Goal: Task Accomplishment & Management: Manage account settings

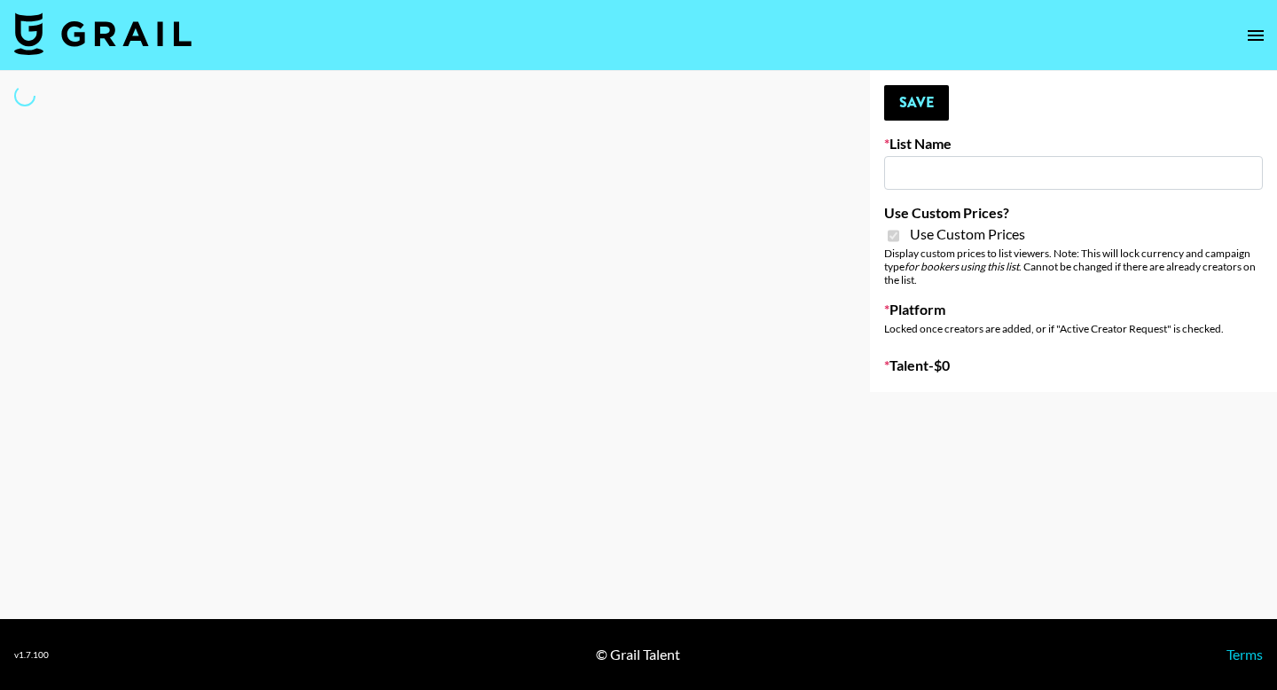
type input "Redence Beauty"
checkbox input "true"
select select "Brand"
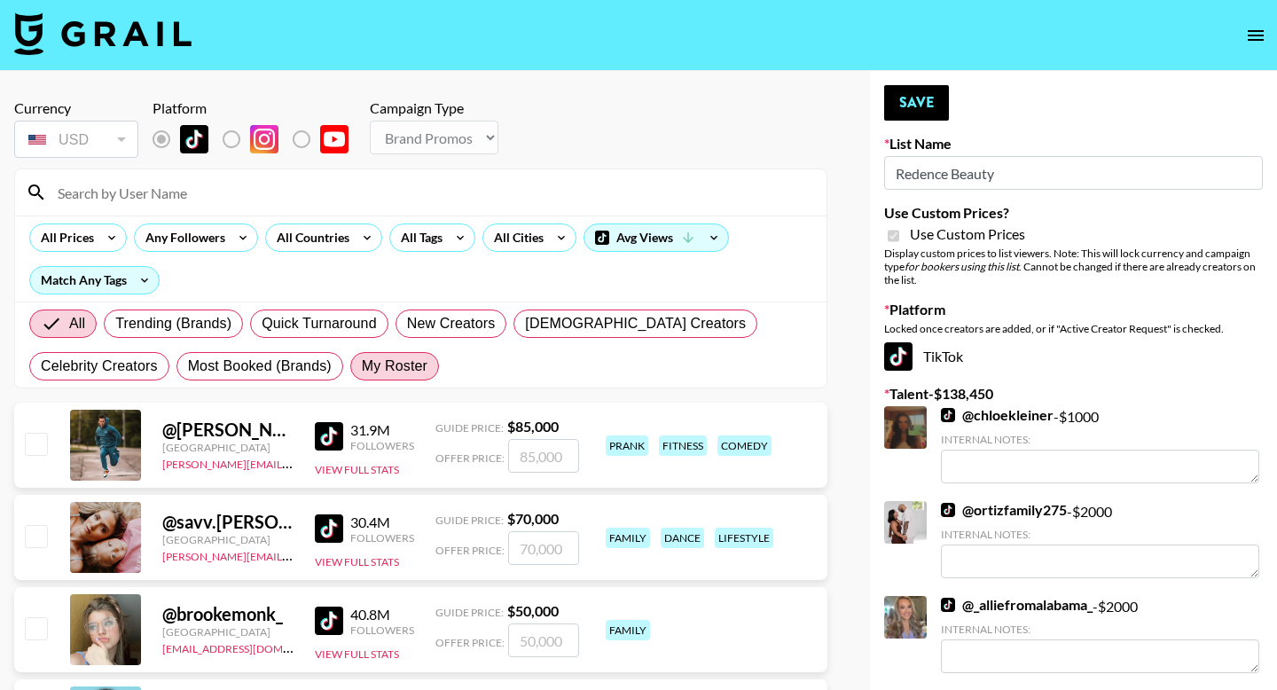
click at [377, 378] on label "My Roster" at bounding box center [394, 366] width 89 height 28
click at [362, 366] on input "My Roster" at bounding box center [362, 366] width 0 height 0
radio input "true"
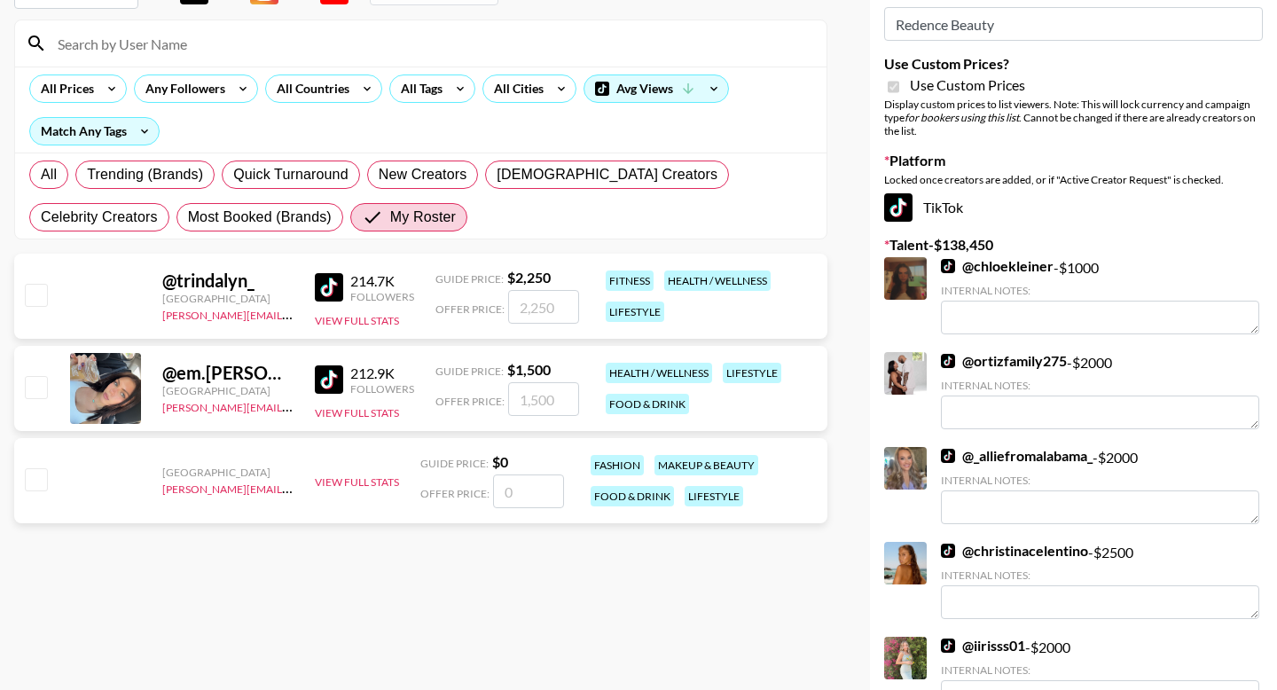
scroll to position [121, 0]
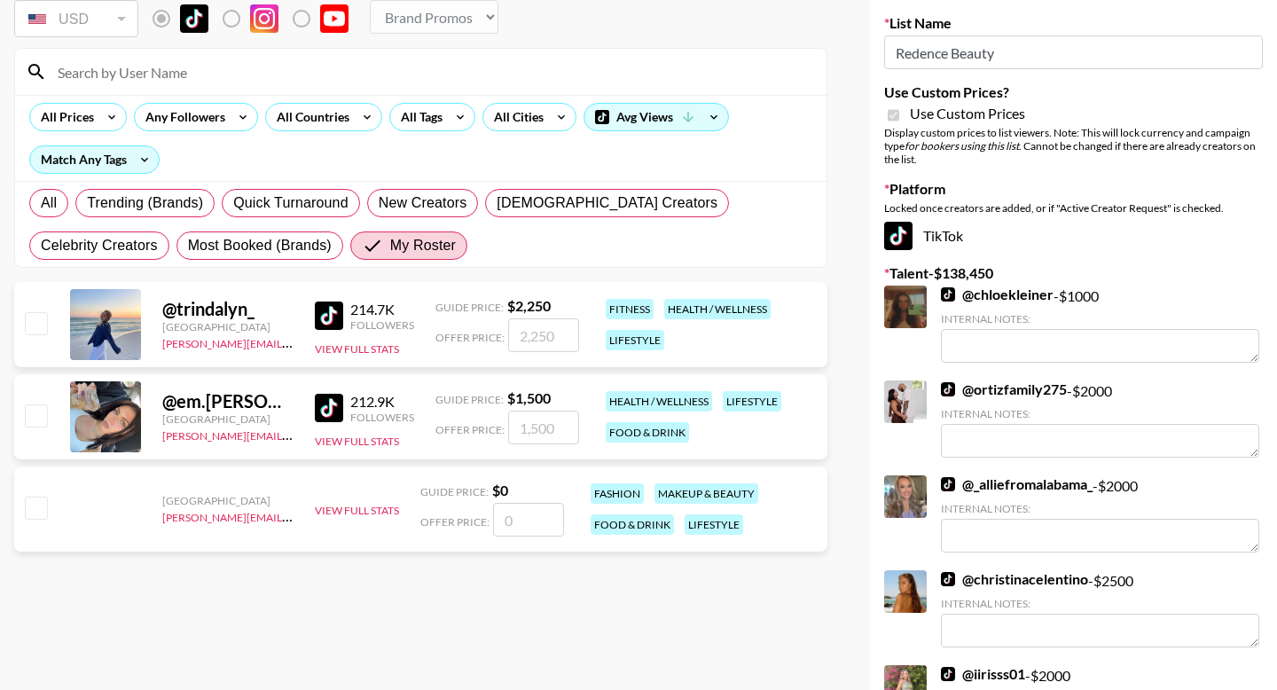
click at [35, 507] on input "checkbox" at bounding box center [35, 507] width 21 height 21
checkbox input "false"
click at [32, 420] on input "checkbox" at bounding box center [35, 415] width 21 height 21
checkbox input "true"
type input "1500"
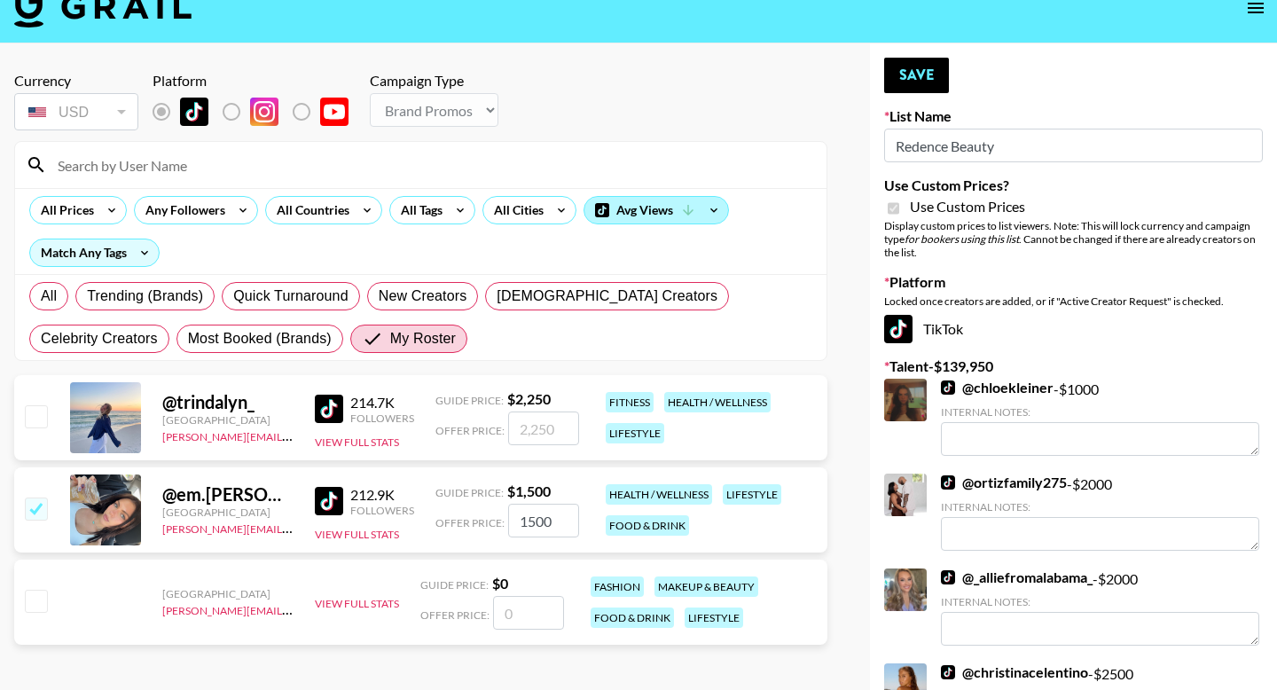
scroll to position [6, 0]
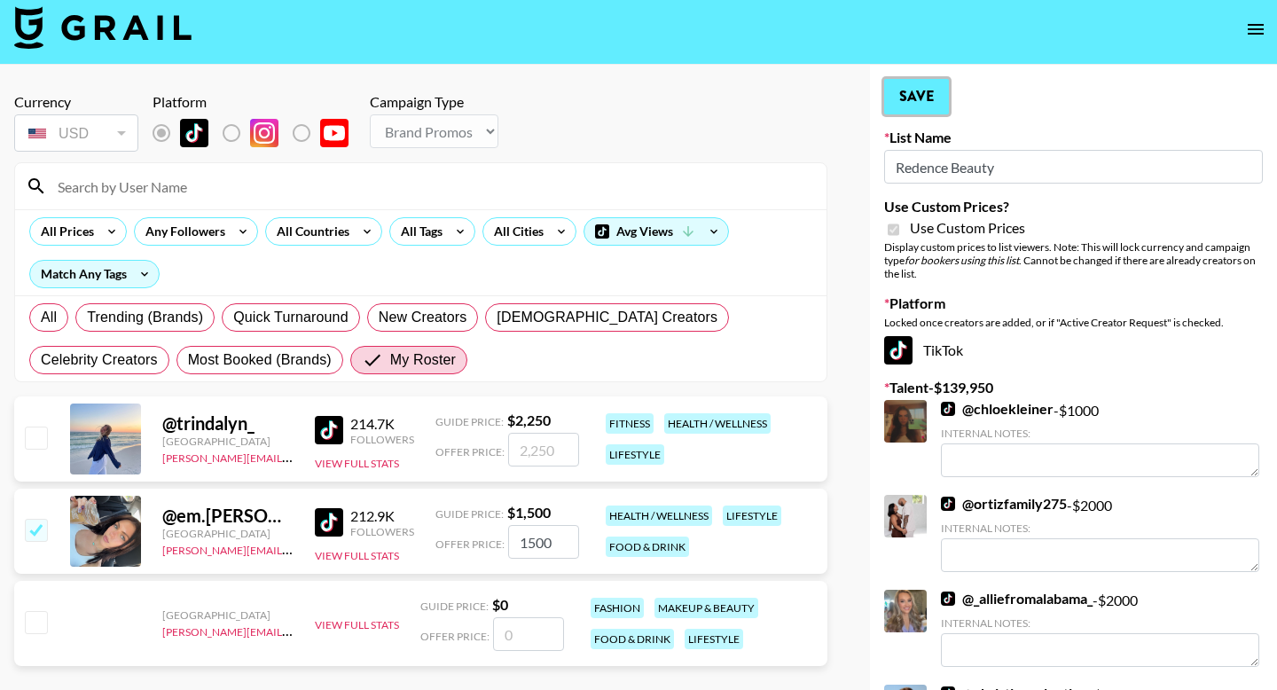
click at [945, 79] on button "Save" at bounding box center [916, 96] width 65 height 35
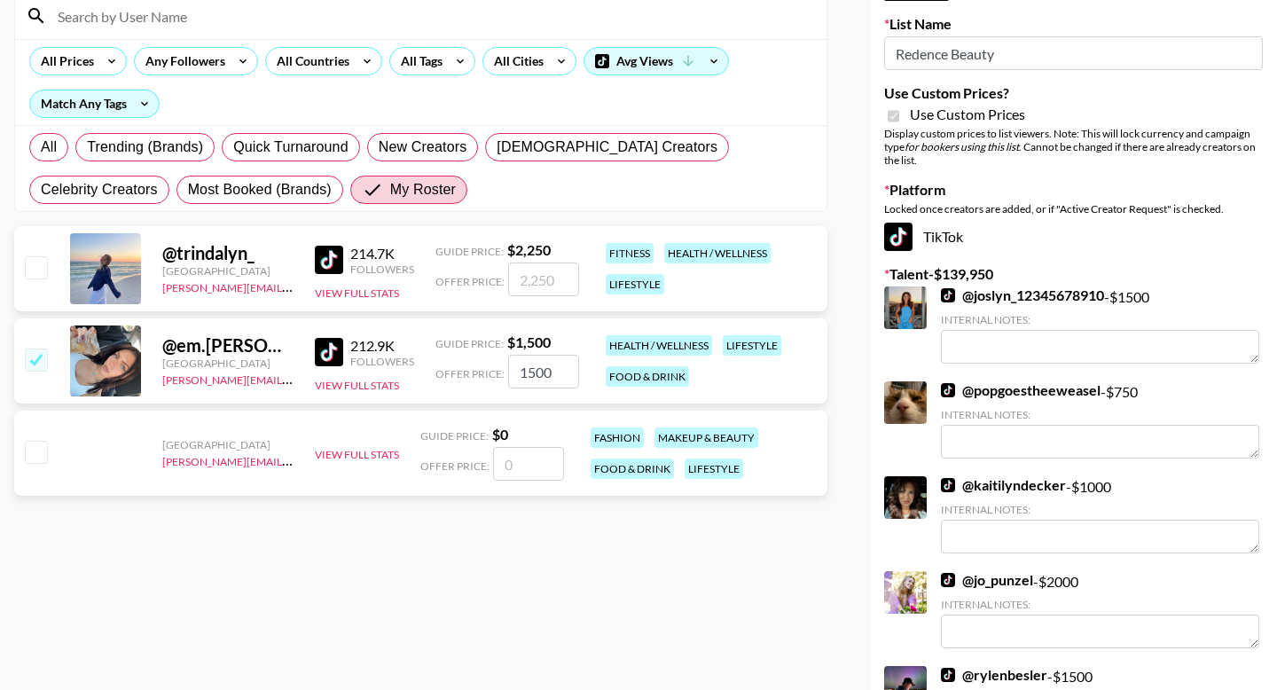
scroll to position [1171, 0]
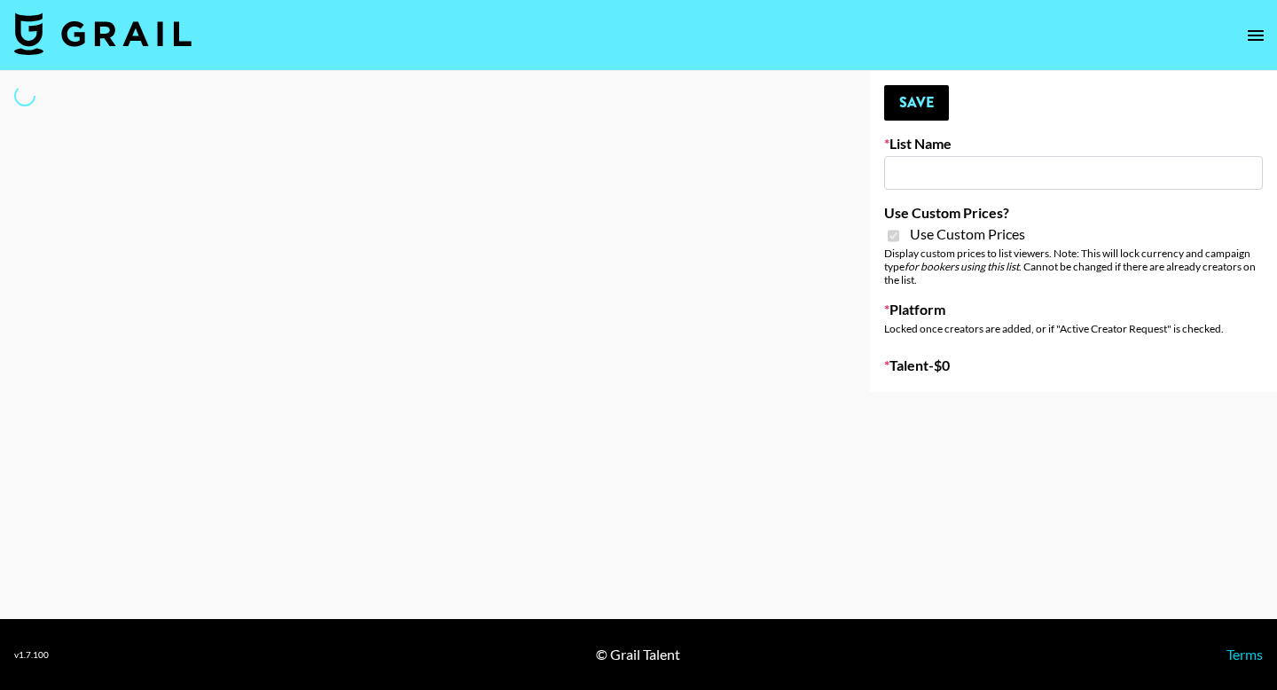
type input "Dime Beauty"
checkbox input "true"
select select "Brand"
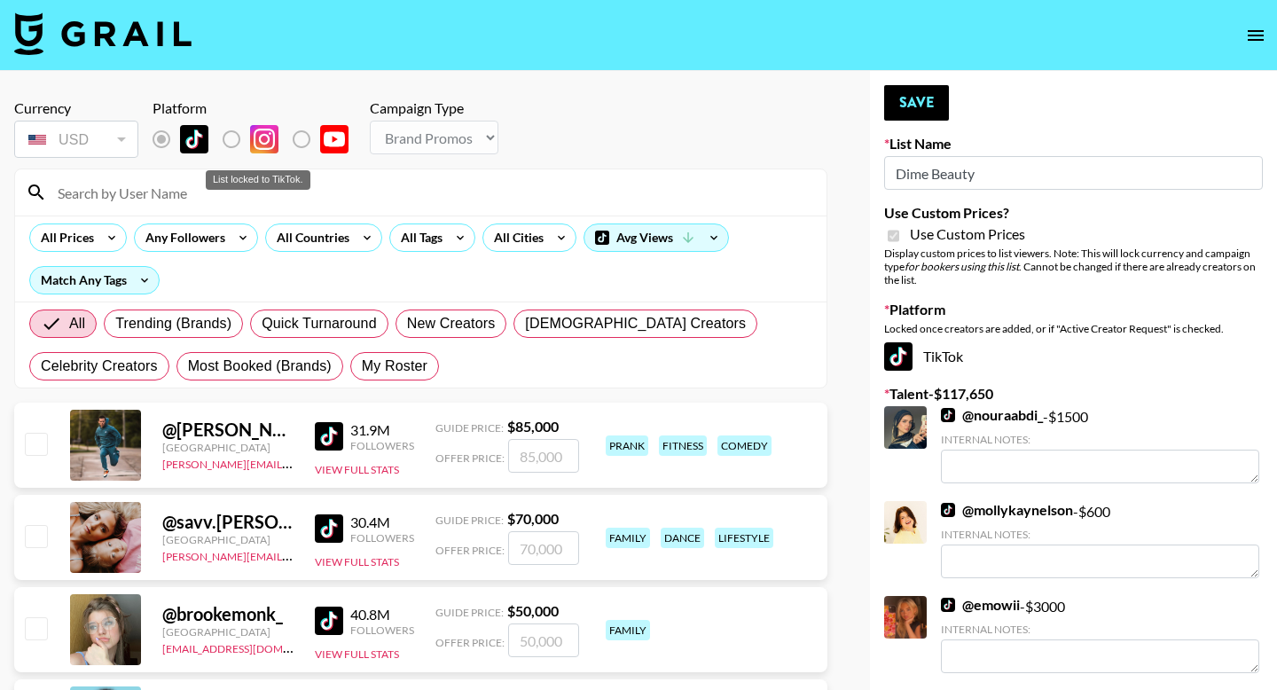
click at [229, 145] on label "List locked to TikTok." at bounding box center [246, 139] width 66 height 37
click at [377, 381] on div "All Trending (Brands) Quick Turnaround New Creators LGBTQIA+ Creators Celebrity…" at bounding box center [421, 345] width 790 height 85
click at [377, 375] on span "My Roster" at bounding box center [395, 366] width 66 height 21
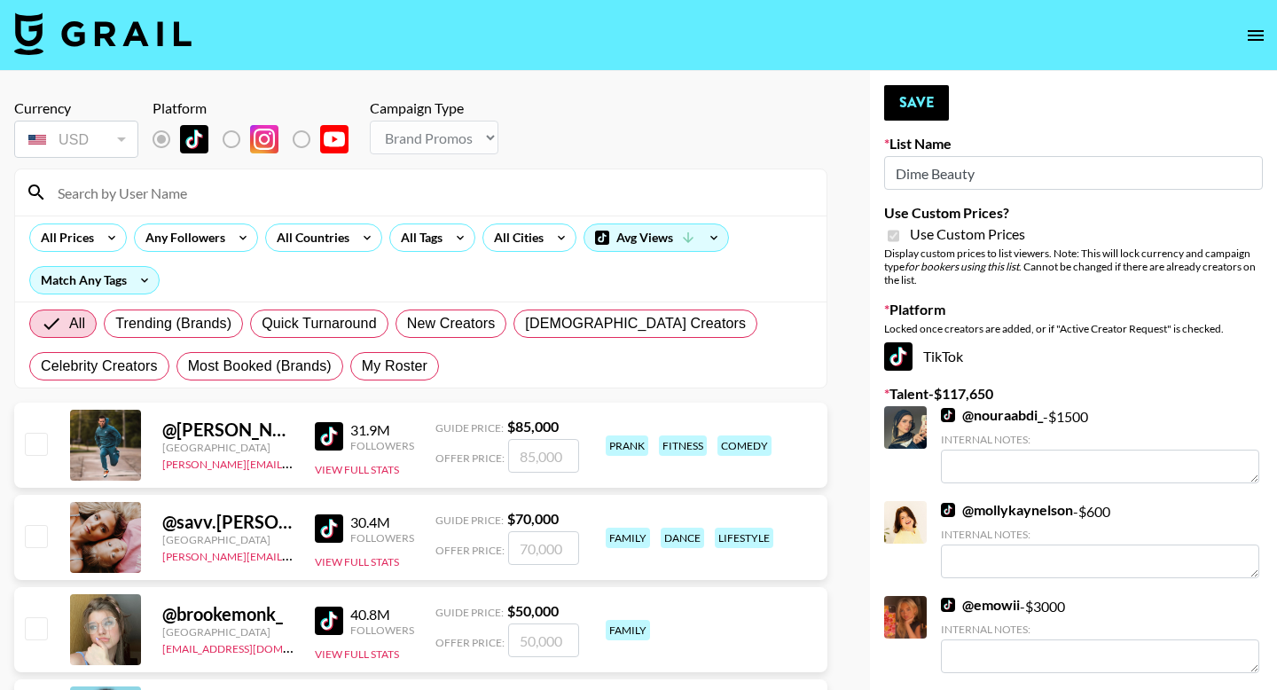
click at [362, 366] on input "My Roster" at bounding box center [362, 366] width 0 height 0
radio input "true"
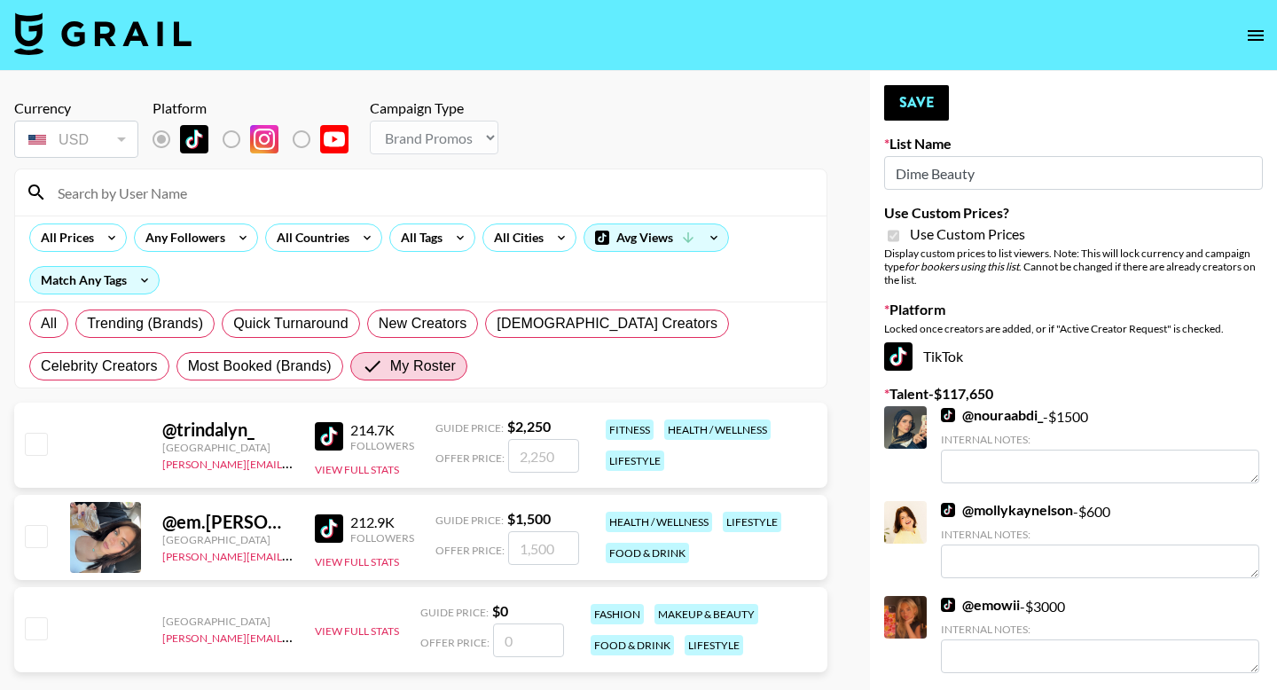
scroll to position [75, 0]
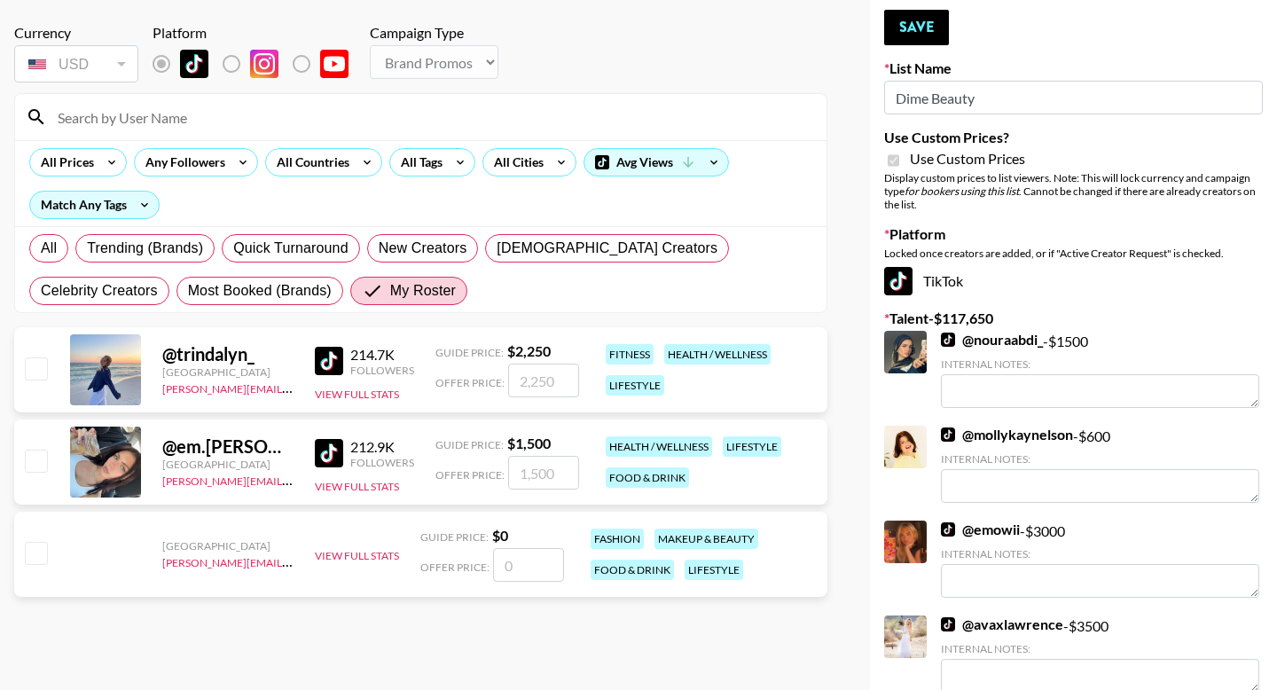
click at [40, 554] on input "checkbox" at bounding box center [35, 552] width 21 height 21
checkbox input "false"
click at [36, 466] on input "checkbox" at bounding box center [35, 460] width 21 height 21
checkbox input "true"
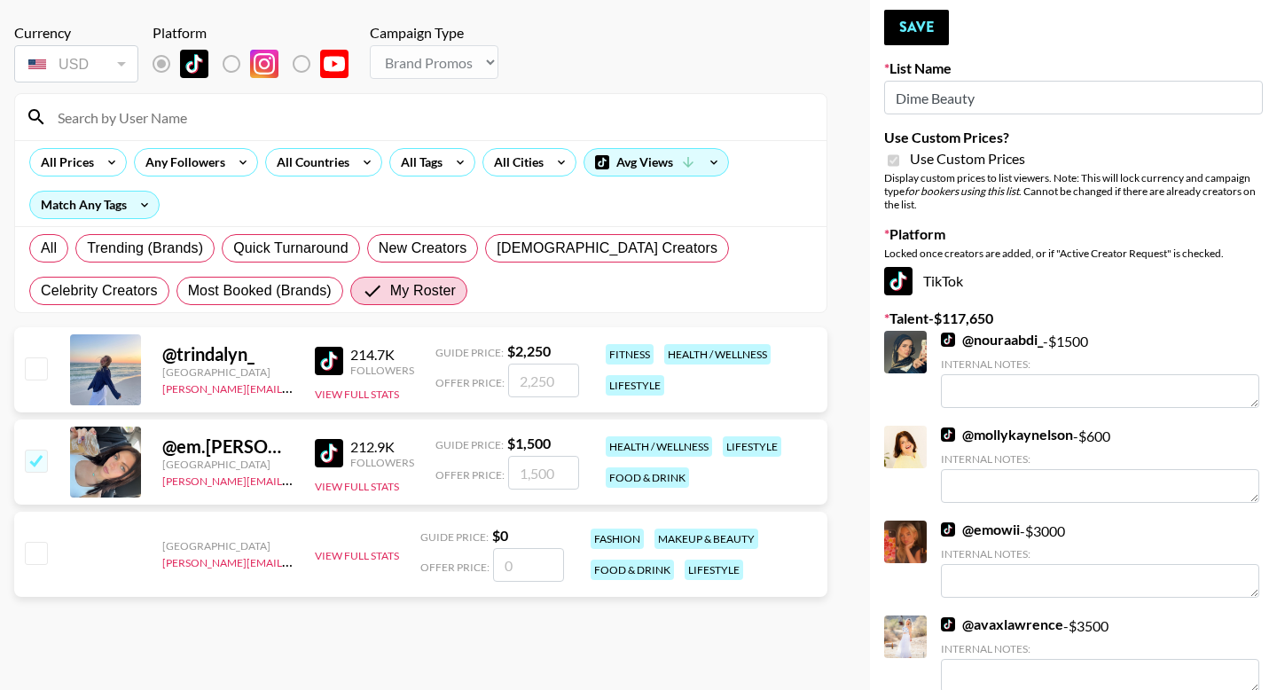
type input "1500"
click at [935, 39] on button "Save" at bounding box center [916, 27] width 65 height 35
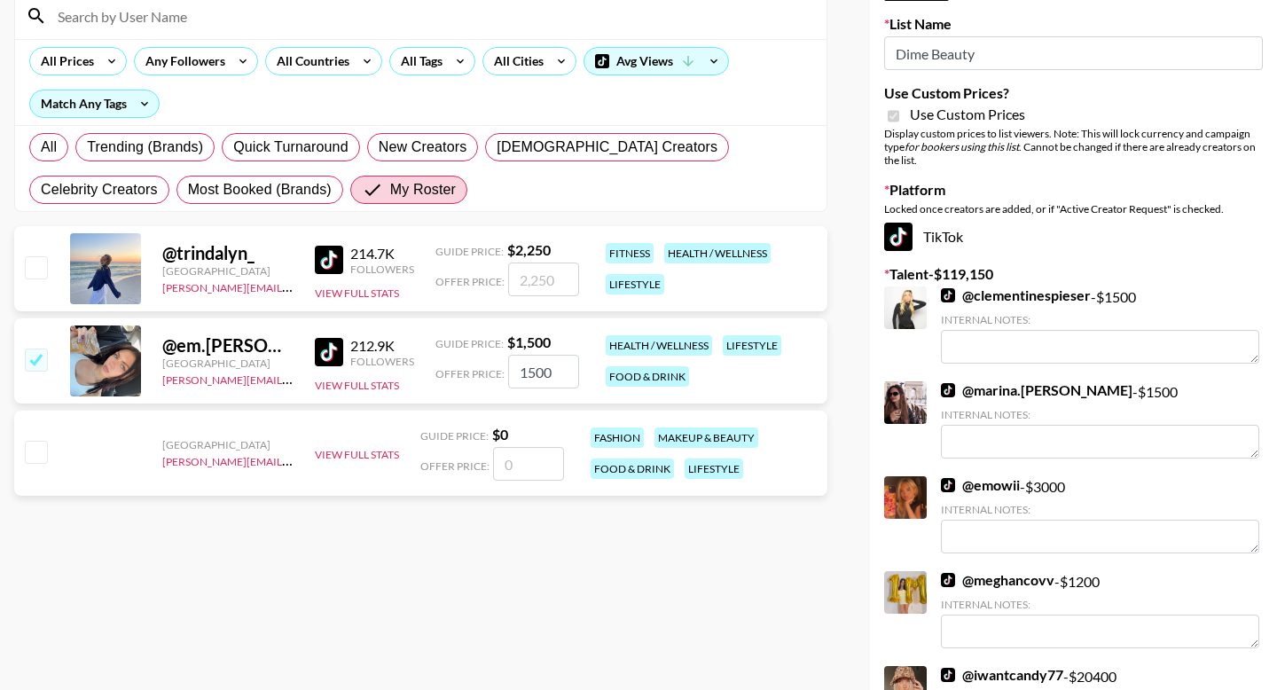
scroll to position [2500, 0]
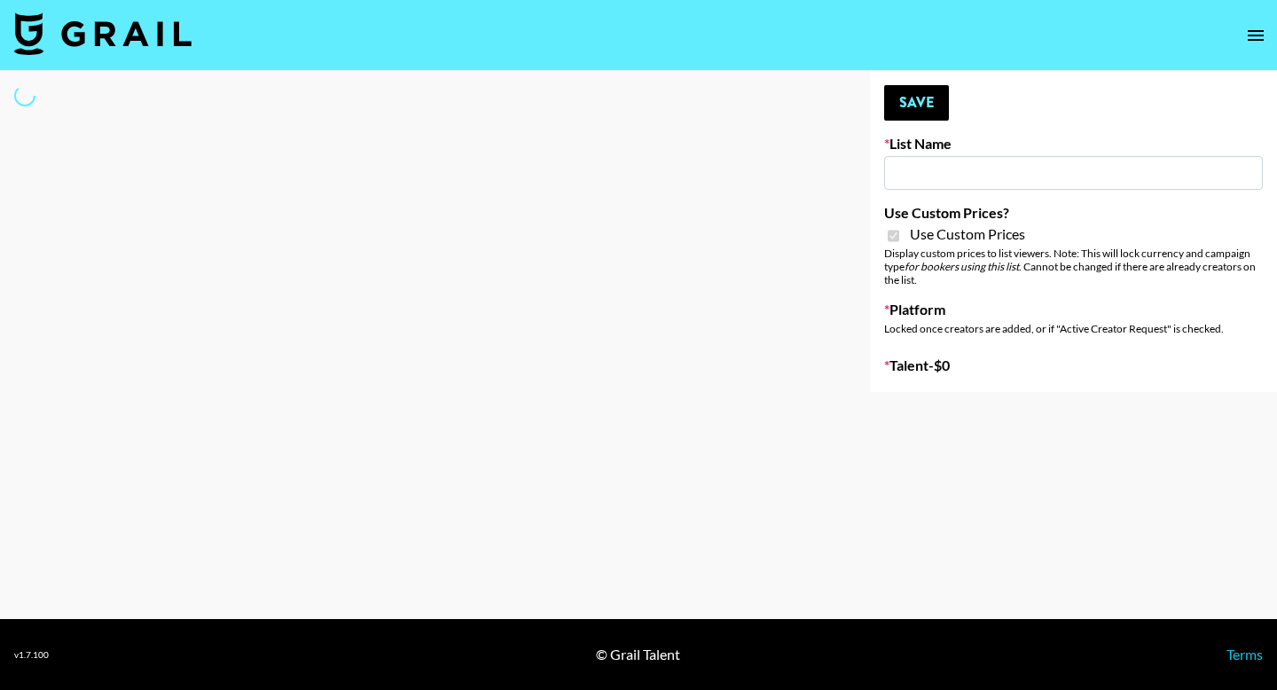
type input "Anker For Soundcore"
checkbox input "true"
select select "Brand"
